Goal: Check status: Check status

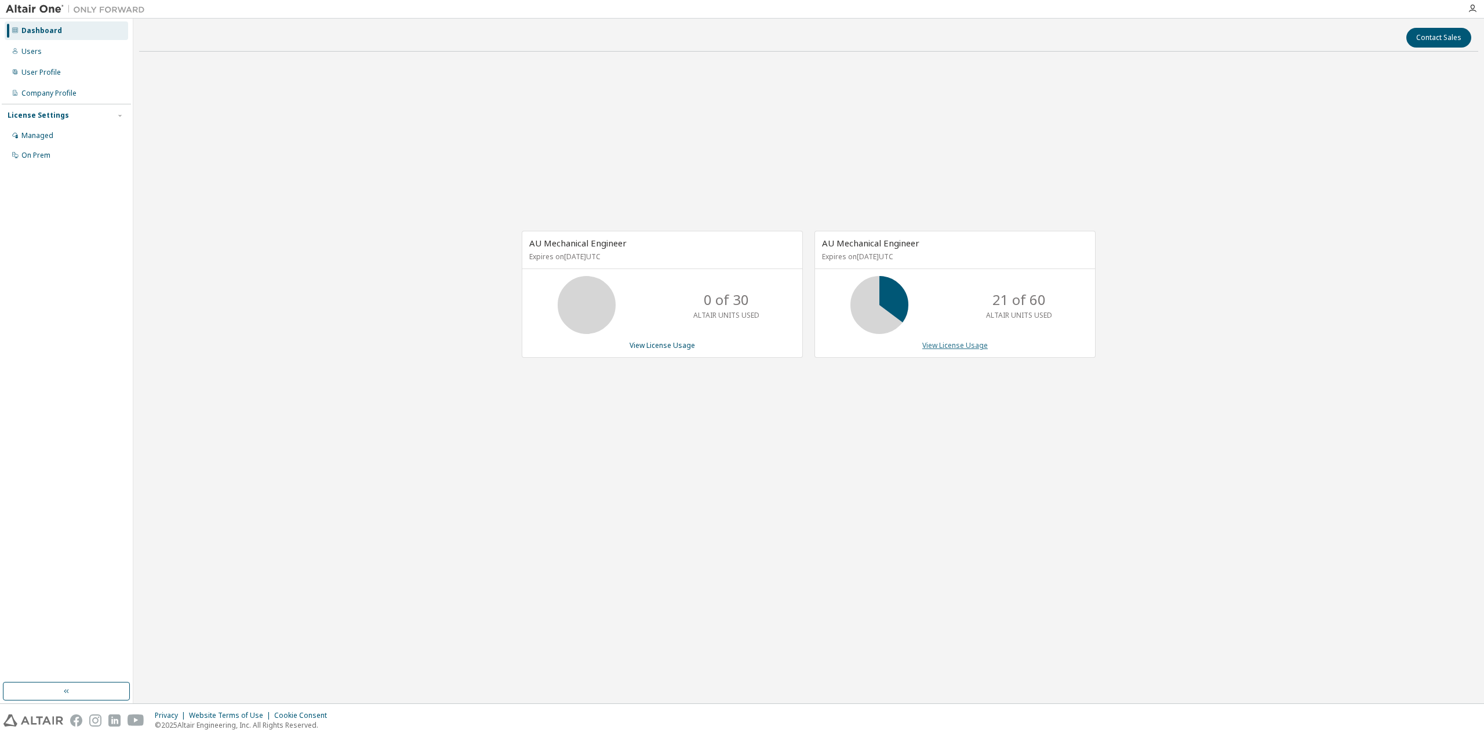
click at [953, 345] on link "View License Usage" at bounding box center [954, 345] width 65 height 10
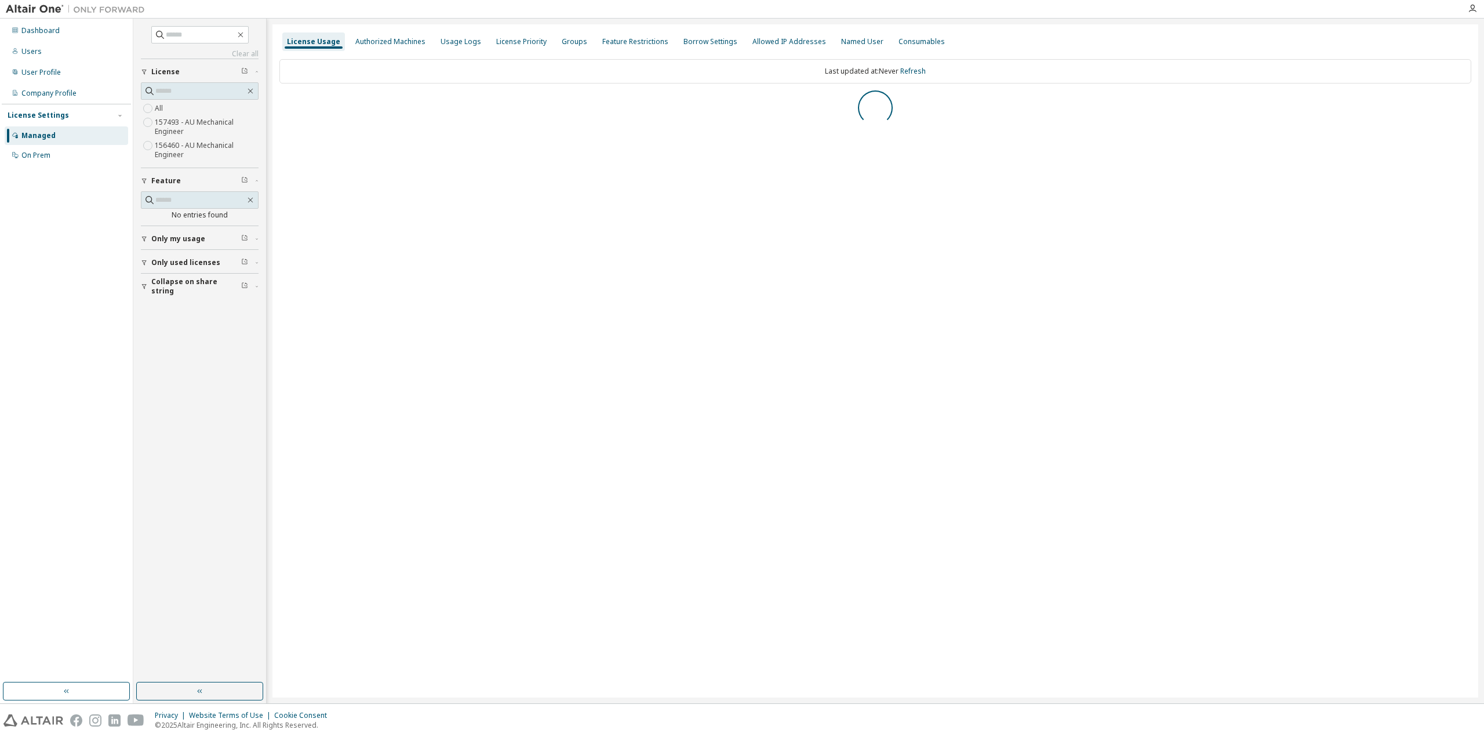
click at [177, 282] on span "Collapse on share string" at bounding box center [196, 286] width 90 height 19
click at [166, 263] on span "Only used licenses" at bounding box center [185, 262] width 69 height 9
click at [165, 276] on label "Yes" at bounding box center [162, 280] width 14 height 14
click at [167, 235] on span "Only my usage" at bounding box center [178, 238] width 54 height 9
drag, startPoint x: 173, startPoint y: 516, endPoint x: 165, endPoint y: 511, distance: 9.2
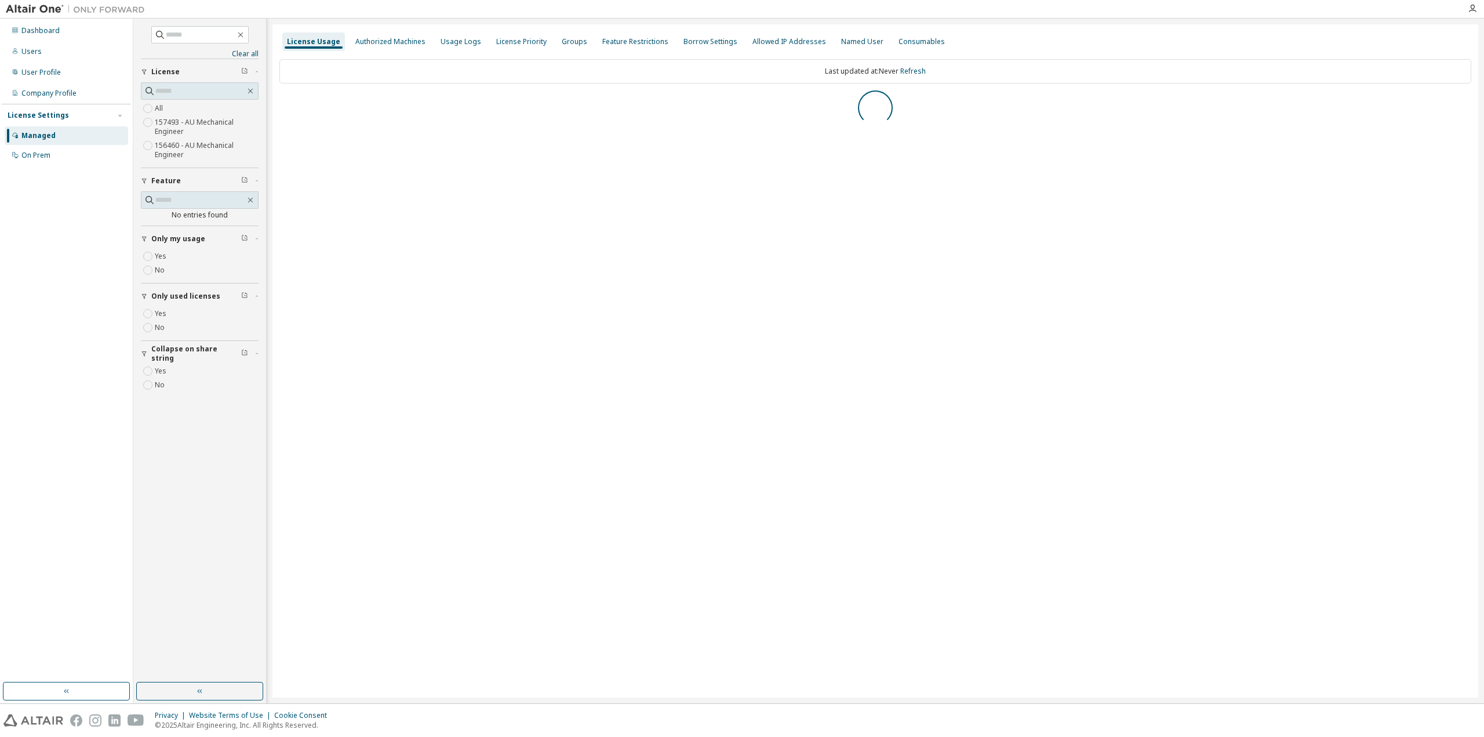
click at [173, 516] on div "Clear all Collapse on share string Yes No Only used licenses Yes No Only my usa…" at bounding box center [199, 350] width 129 height 660
click at [75, 484] on div "Dashboard Users User Profile Company Profile License Settings Managed On Prem" at bounding box center [66, 350] width 129 height 660
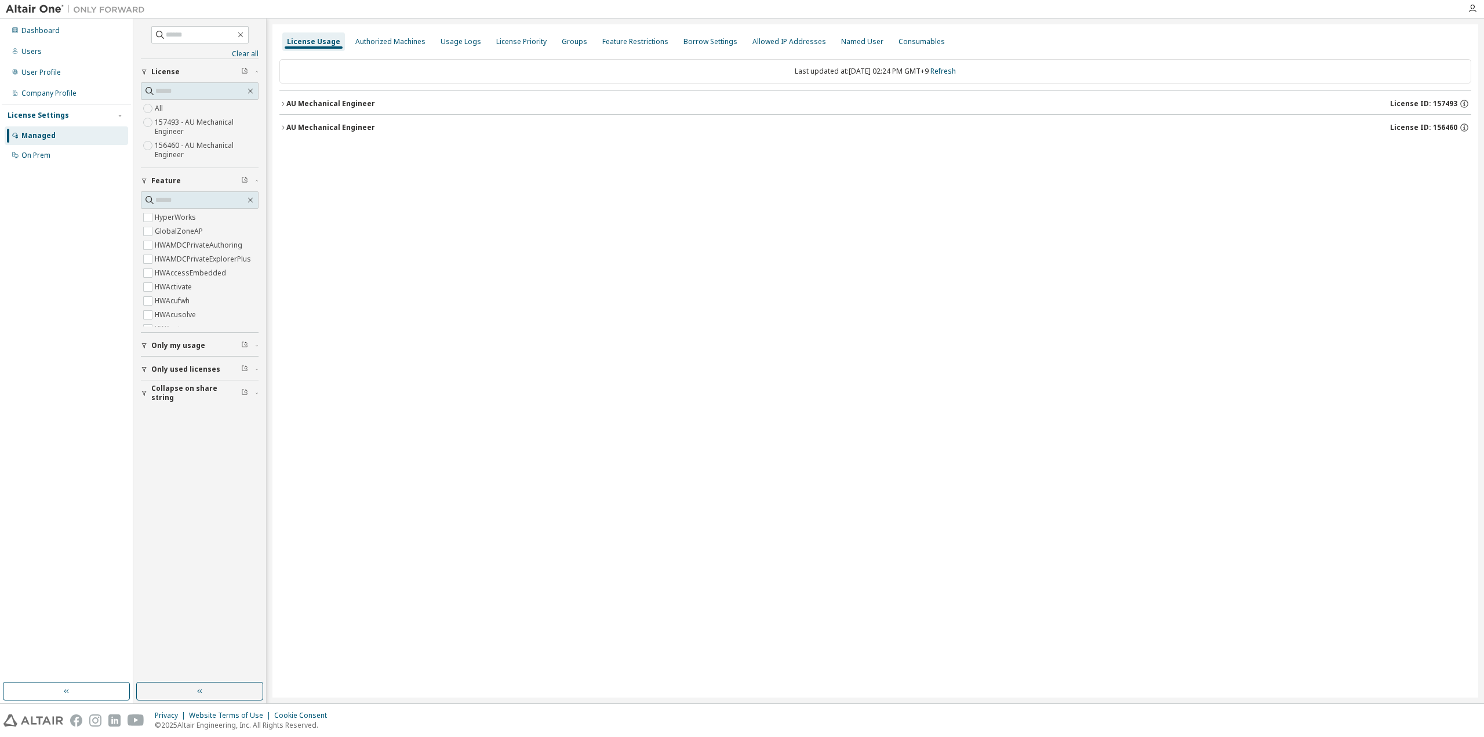
click at [300, 117] on button "AU Mechanical Engineer License ID: 156460" at bounding box center [875, 128] width 1192 height 26
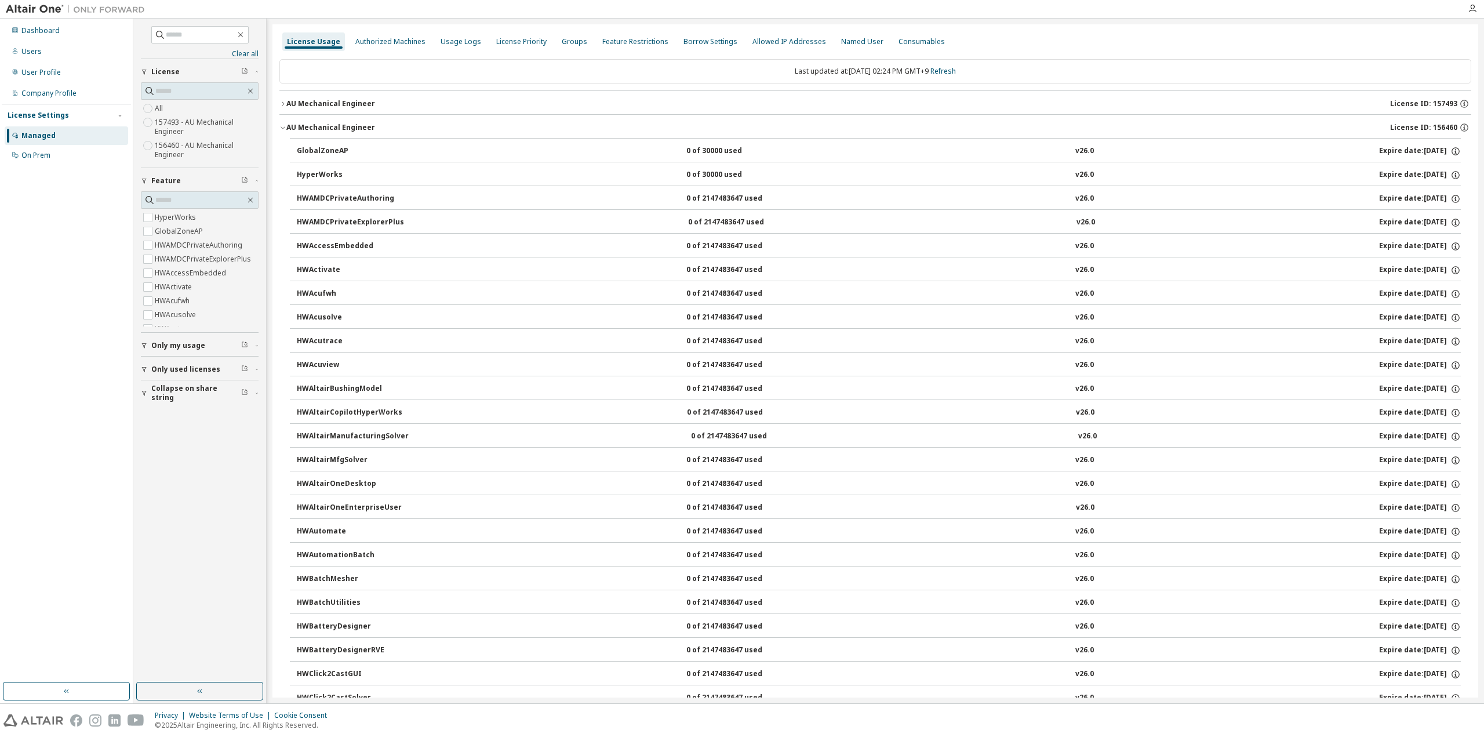
click at [300, 121] on button "AU Mechanical Engineer License ID: 156460" at bounding box center [875, 128] width 1192 height 26
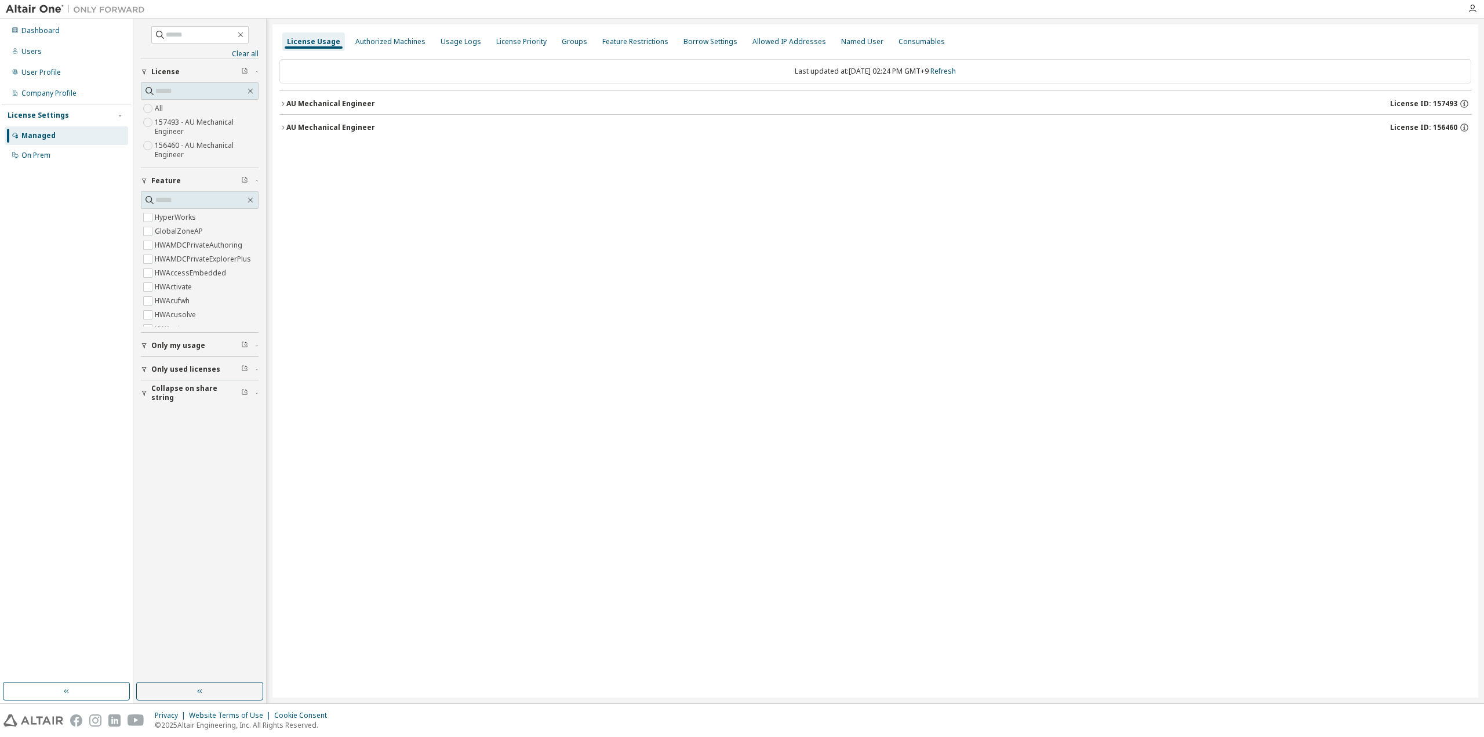
click at [179, 396] on button "Collapse on share string" at bounding box center [200, 393] width 118 height 26
click at [172, 365] on span "Only used licenses" at bounding box center [185, 369] width 69 height 9
click at [172, 343] on span "Only my usage" at bounding box center [178, 345] width 54 height 9
click at [956, 72] on link "Refresh" at bounding box center [943, 71] width 26 height 10
click at [321, 100] on div "AU Mechanical Engineer" at bounding box center [330, 103] width 89 height 9
